Goal: Information Seeking & Learning: Learn about a topic

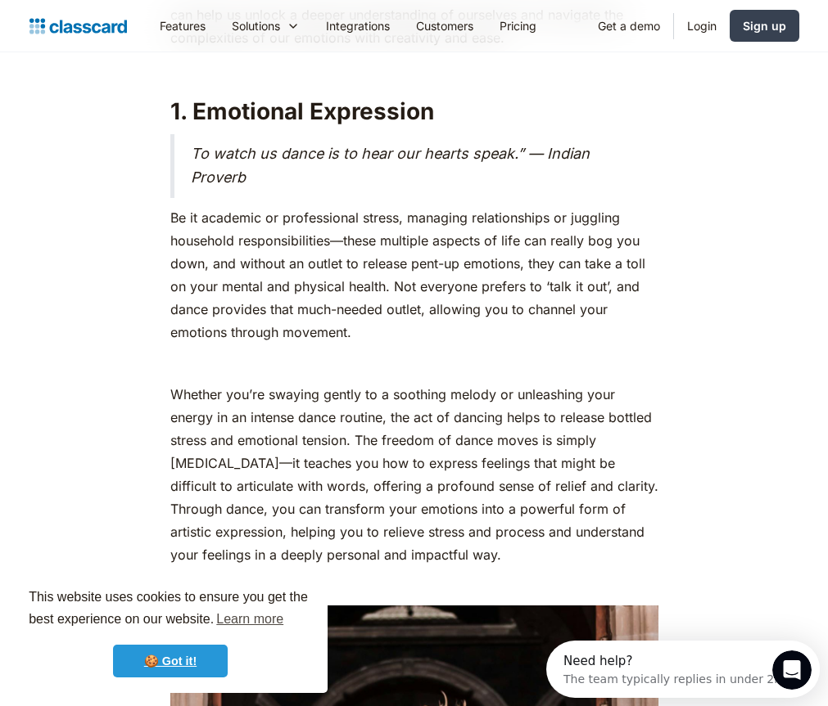
click at [144, 666] on link "🍪 Got it!" at bounding box center [170, 661] width 115 height 33
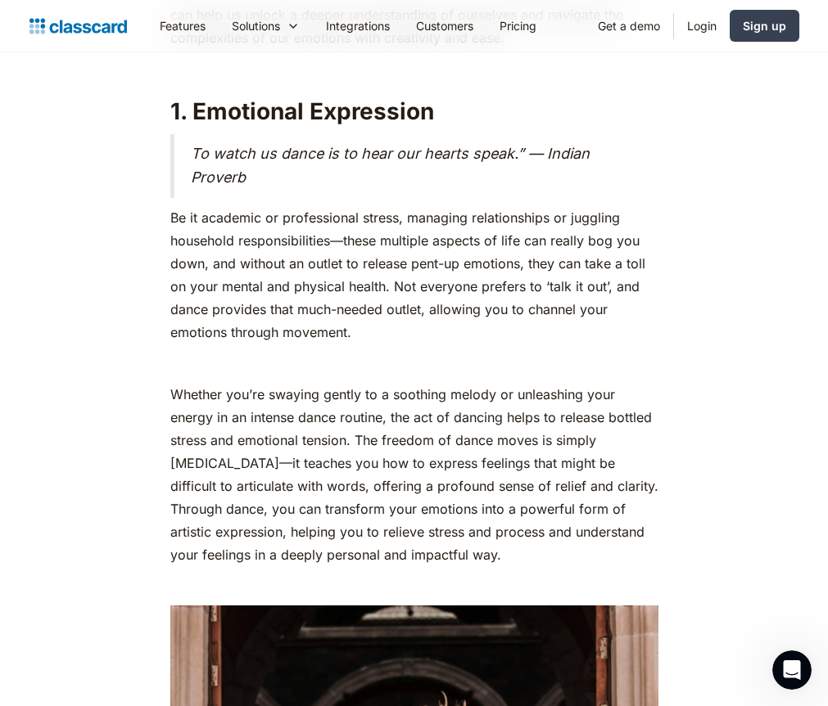
scroll to position [1392, 0]
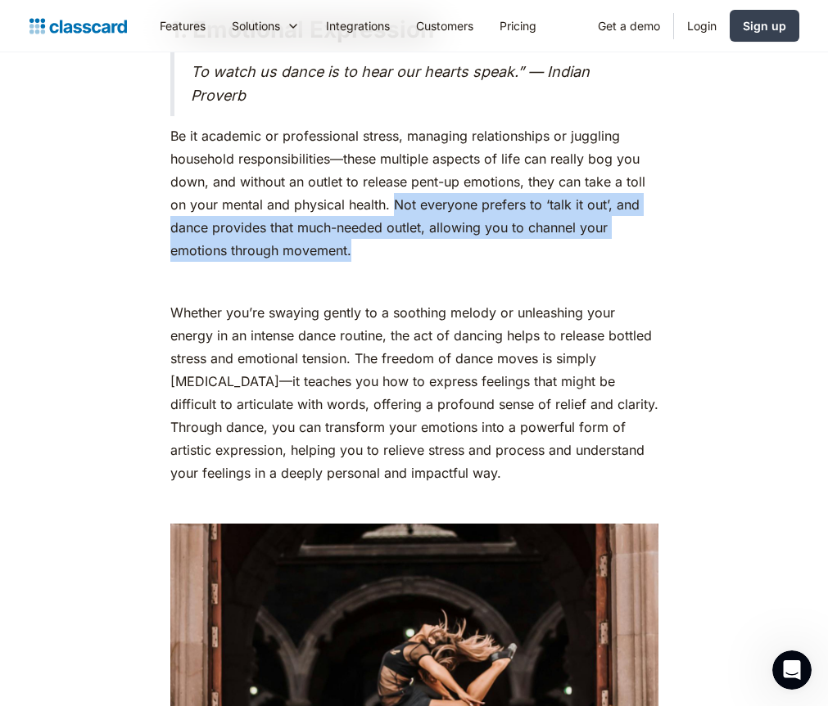
drag, startPoint x: 392, startPoint y: 259, endPoint x: 577, endPoint y: 303, distance: 190.0
click at [577, 262] on p "Be it academic or professional stress, managing relationships or juggling house…" at bounding box center [414, 193] width 488 height 138
copy p "Not everyone prefers to ‘talk it out’, and dance provides that much-needed outl…"
click at [240, 262] on p "Be it academic or professional stress, managing relationships or juggling house…" at bounding box center [414, 193] width 488 height 138
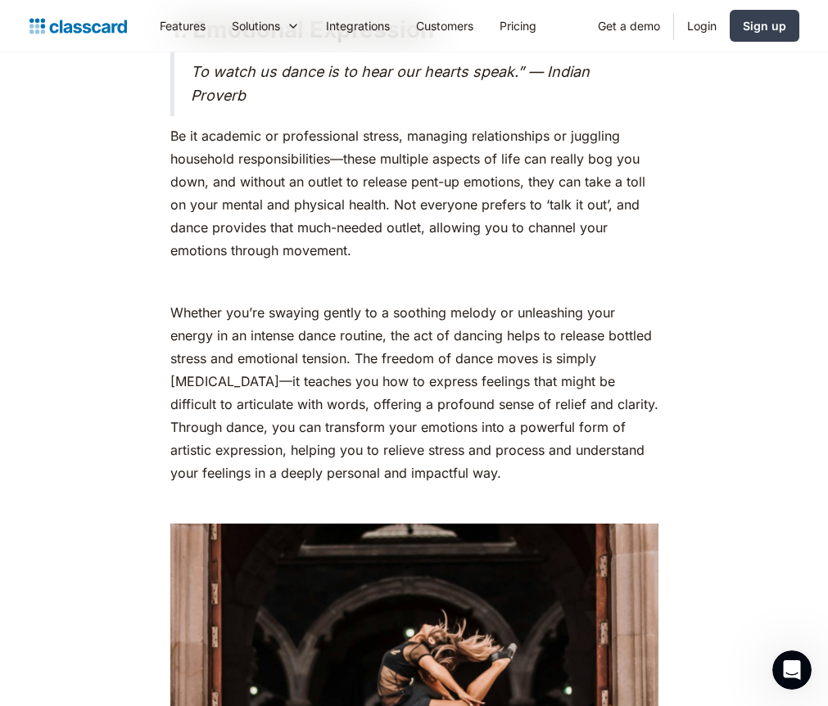
scroll to position [1473, 0]
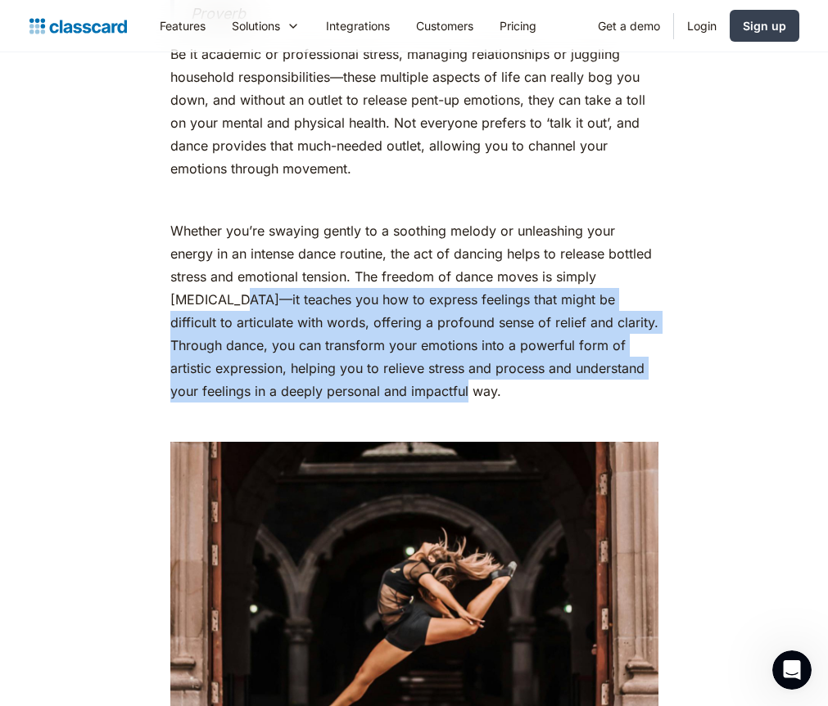
drag, startPoint x: 180, startPoint y: 351, endPoint x: 525, endPoint y: 442, distance: 356.4
click at [525, 403] on p "Whether you’re swaying gently to a soothing melody or unleashing your energy in…" at bounding box center [414, 310] width 488 height 183
copy p "it teaches you how to express feelings that might be difficult to articulate wi…"
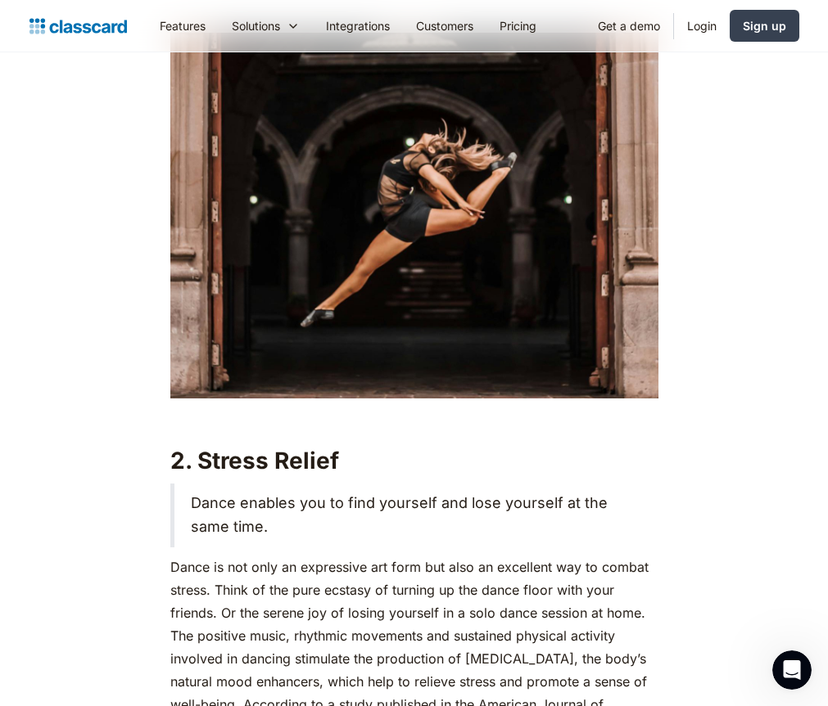
scroll to position [2046, 0]
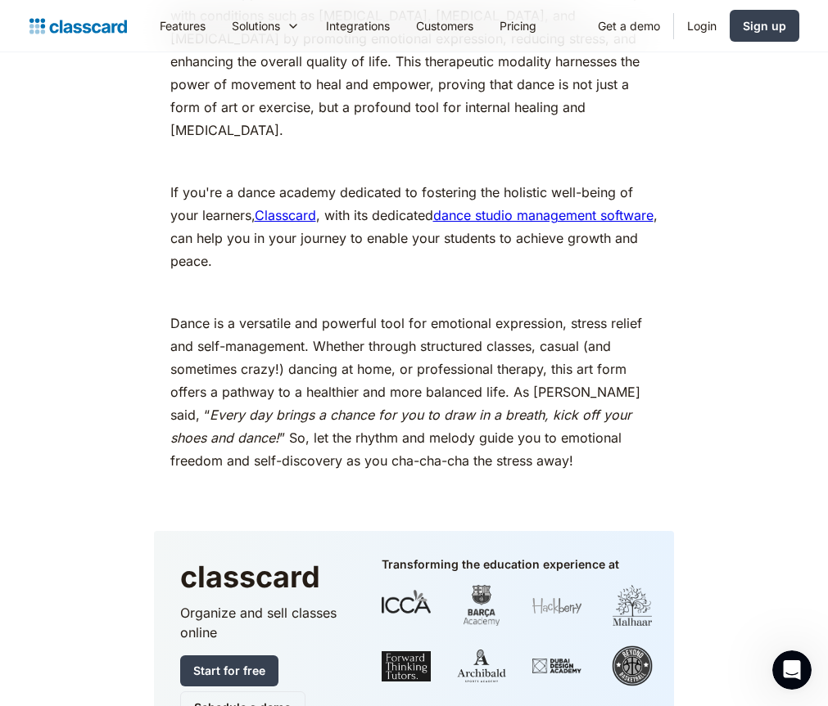
scroll to position [7367, 0]
